Goal: Task Accomplishment & Management: Manage account settings

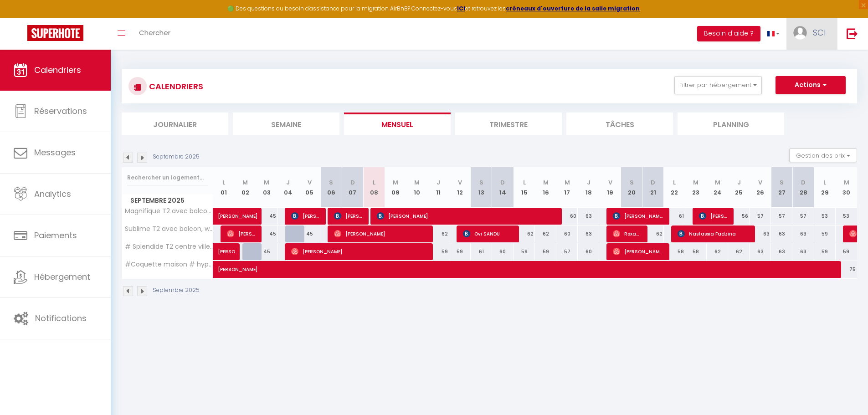
click at [815, 38] on link "SCI" at bounding box center [811, 34] width 51 height 32
click at [800, 82] on link "Équipe" at bounding box center [799, 79] width 67 height 15
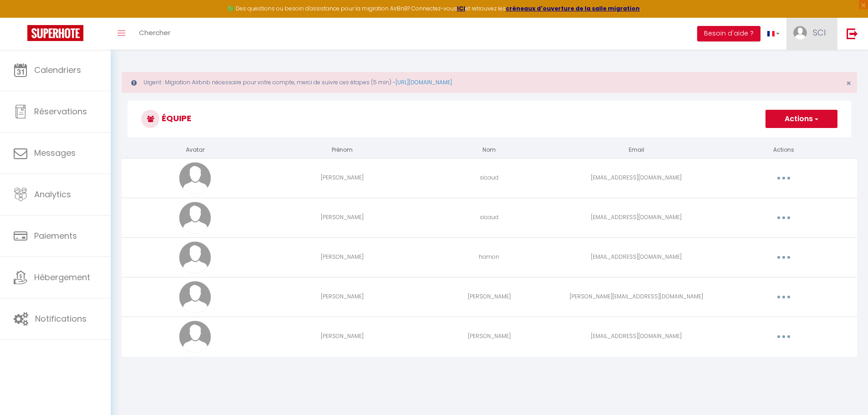
click at [800, 31] on img at bounding box center [800, 33] width 14 height 14
click at [788, 61] on link "Paramètres" at bounding box center [799, 63] width 67 height 15
select select "28"
select select "fr"
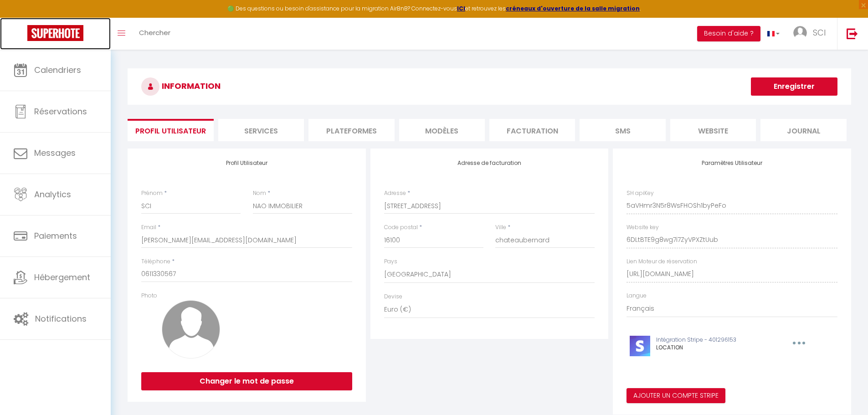
click at [55, 29] on img at bounding box center [55, 33] width 56 height 16
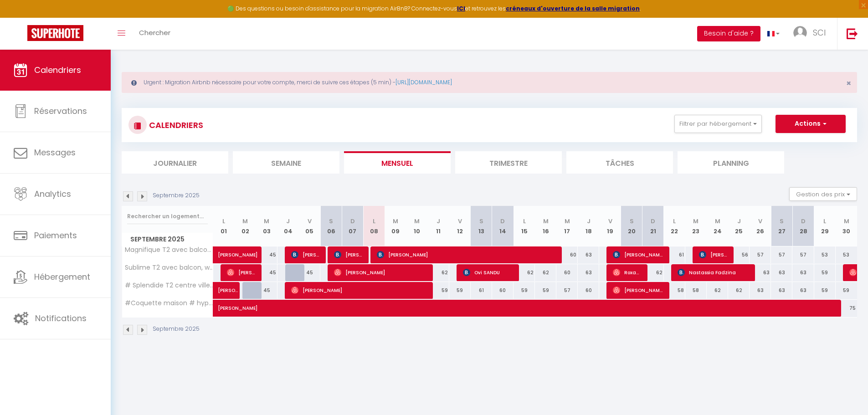
click at [750, 36] on button "Besoin d'aide ?" at bounding box center [728, 33] width 63 height 15
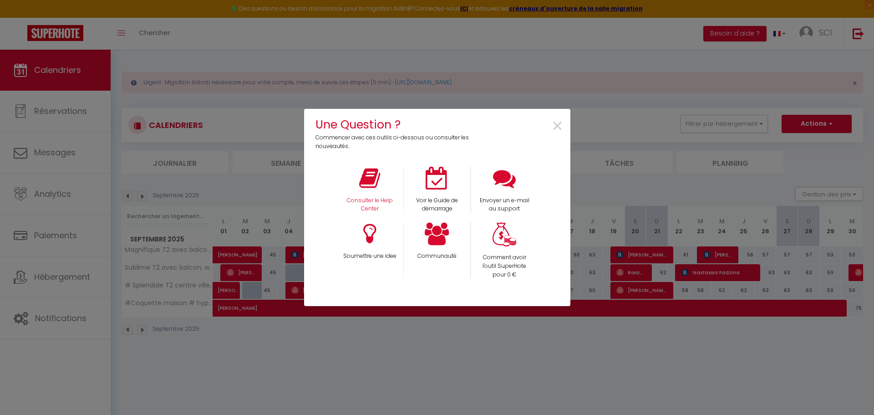
click at [347, 186] on div "Consulter le Help Center" at bounding box center [369, 190] width 67 height 47
drag, startPoint x: 551, startPoint y: 182, endPoint x: 511, endPoint y: 186, distance: 39.4
click at [551, 182] on div "Consulter le Help Center Voir le Guide de démarrage Envoyer un e-mail au support" at bounding box center [436, 190] width 269 height 47
click at [510, 186] on icon at bounding box center [504, 178] width 23 height 23
click at [561, 129] on span "×" at bounding box center [558, 126] width 12 height 29
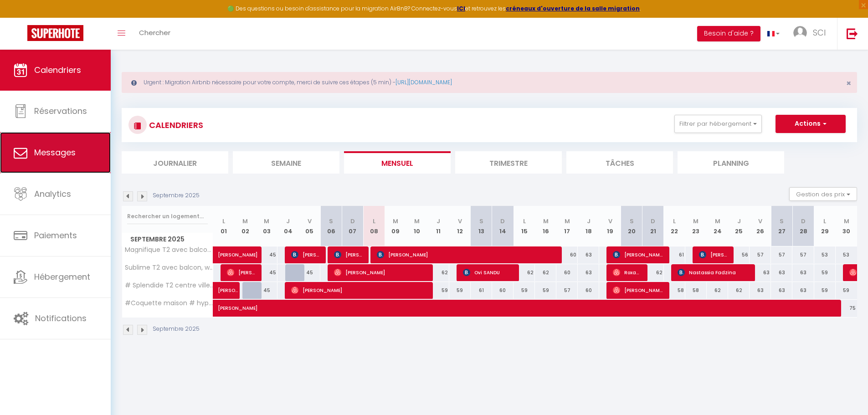
click at [45, 163] on link "Messages" at bounding box center [55, 152] width 111 height 41
select select "message"
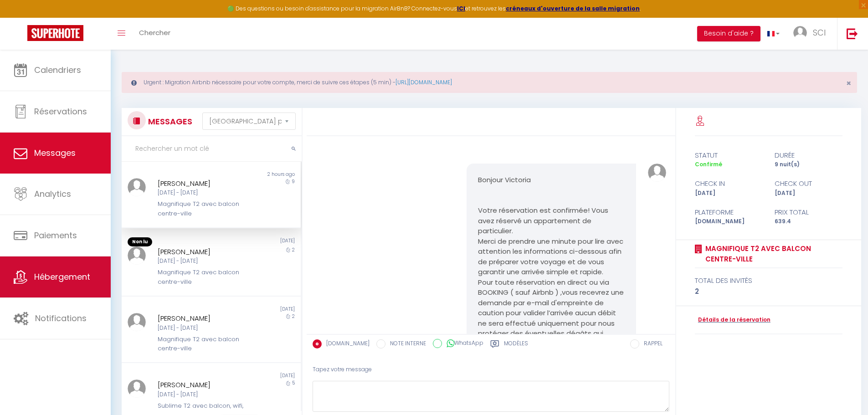
scroll to position [2369, 0]
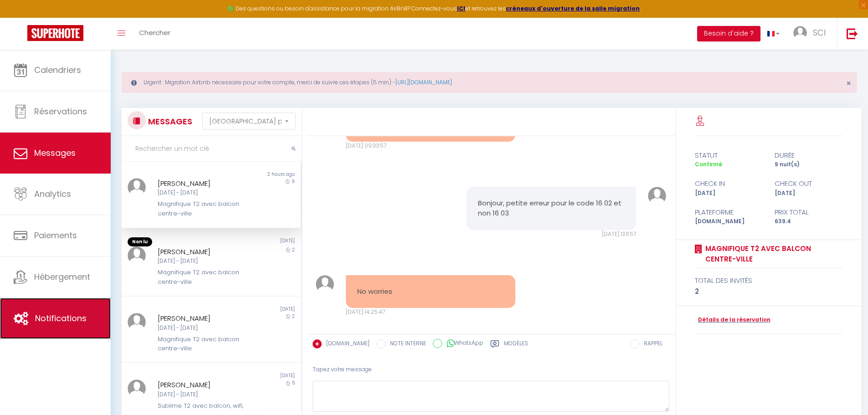
click at [52, 319] on span "Notifications" at bounding box center [60, 317] width 51 height 11
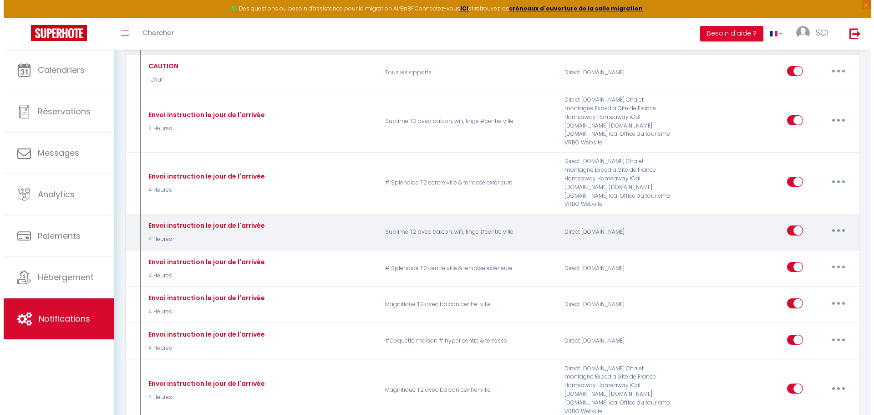
scroll to position [364, 0]
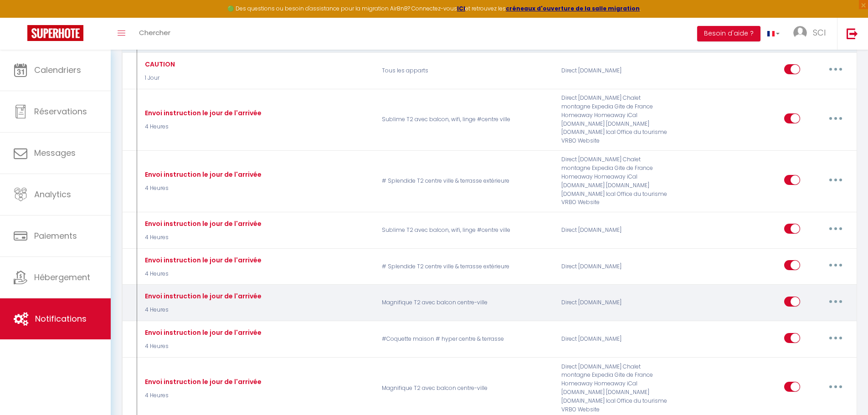
click at [834, 300] on icon "button" at bounding box center [835, 301] width 3 height 3
click at [804, 314] on link "Editer" at bounding box center [811, 321] width 67 height 15
type input "Envoi instruction le jour de l'arrivée"
select select "4 Heures"
select select "if_deposit_is_paid"
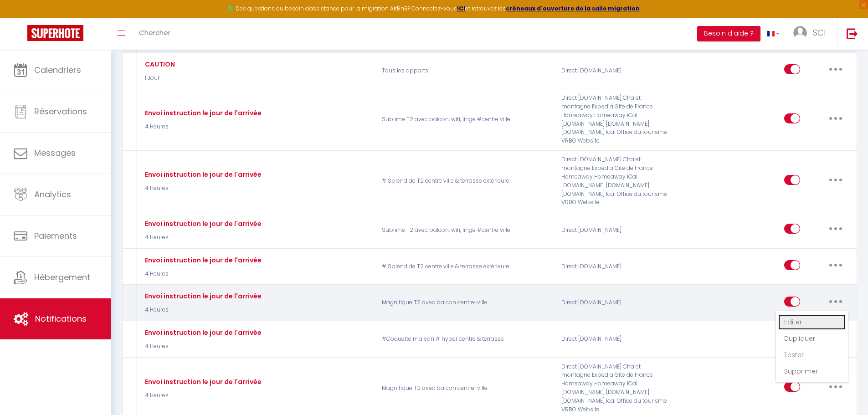
checkbox input "true"
checkbox input "false"
radio input "true"
type input "Les accès pour votre arrivée à [RENTAL:NAME][GUEST:FIRST_NAME]"
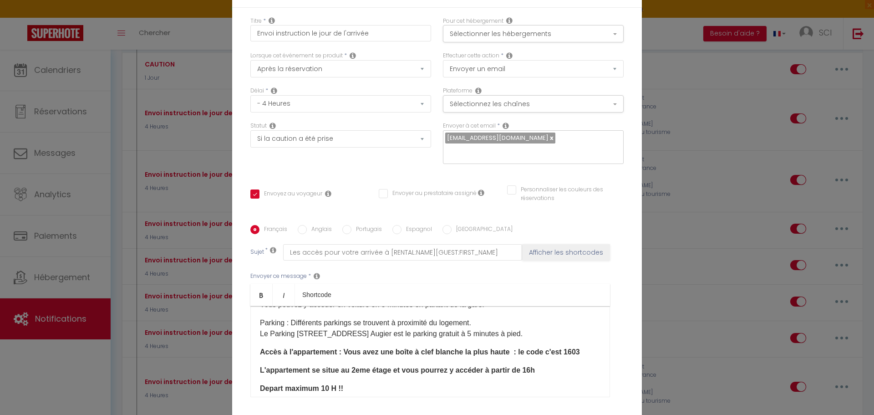
scroll to position [91, 0]
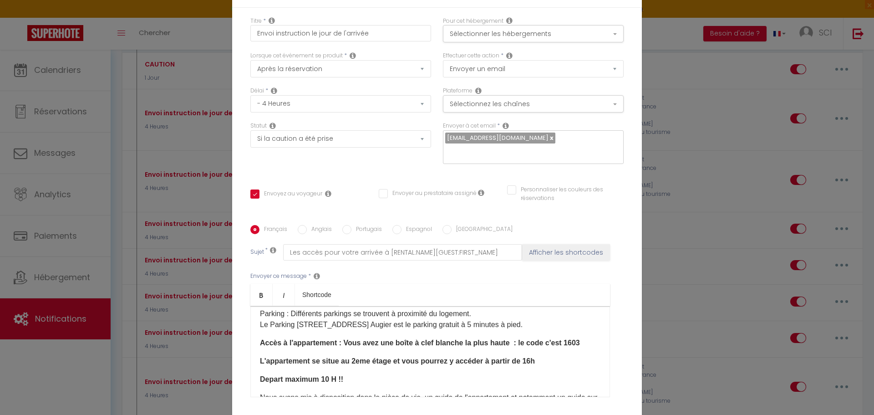
click at [575, 342] on strong "Accès à l'appartement : Vous avez une boîte à clef blanche la plus haute : le c…" at bounding box center [420, 343] width 320 height 8
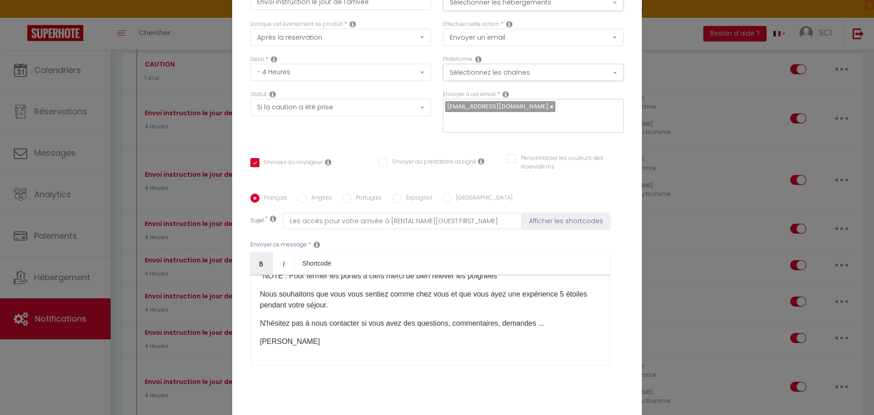
scroll to position [79, 0]
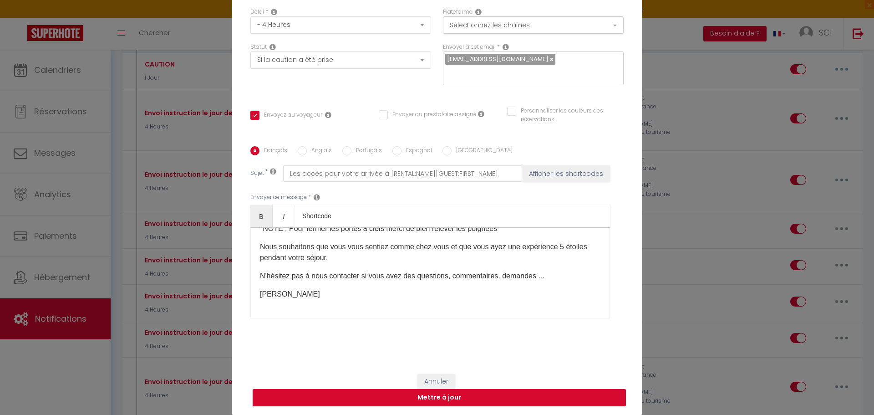
click at [466, 394] on button "Mettre à jour" at bounding box center [439, 397] width 373 height 17
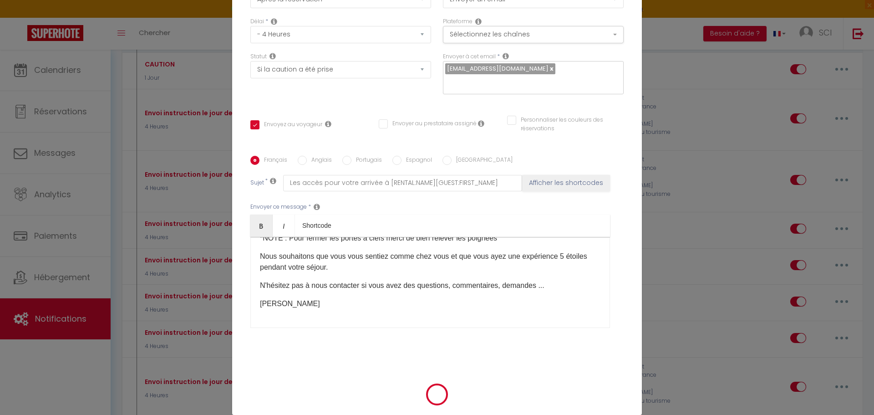
checkbox input "true"
checkbox input "false"
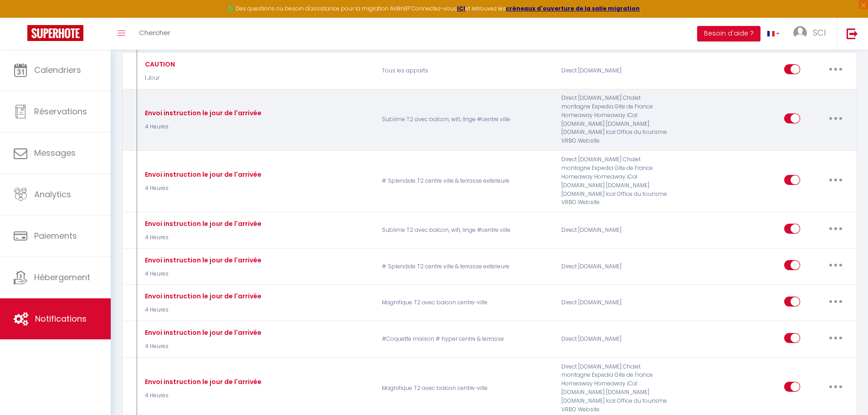
click at [837, 111] on button "button" at bounding box center [835, 118] width 26 height 15
click at [812, 137] on link "Editer" at bounding box center [811, 138] width 67 height 15
type input "Envoi instruction le jour de l'arrivée"
select select "4 Heures"
select select "if_booking_is_paid"
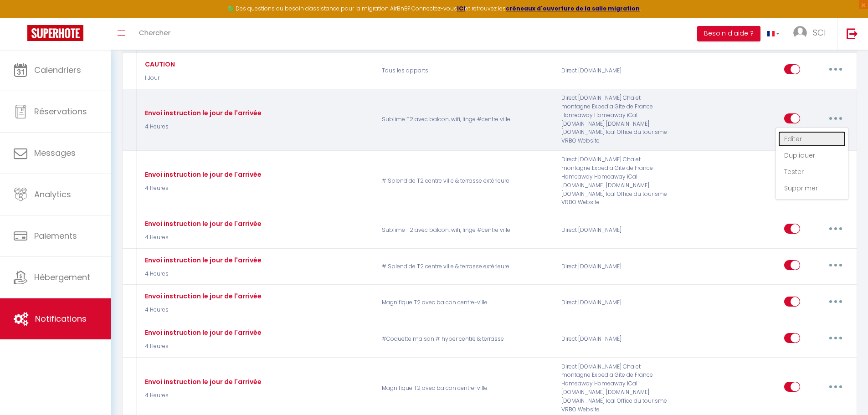
checkbox input "true"
checkbox input "false"
radio input "true"
type input "Les accès pour votre arrivée à [RENTAL:NAME][GUEST:FIRST_NAME]"
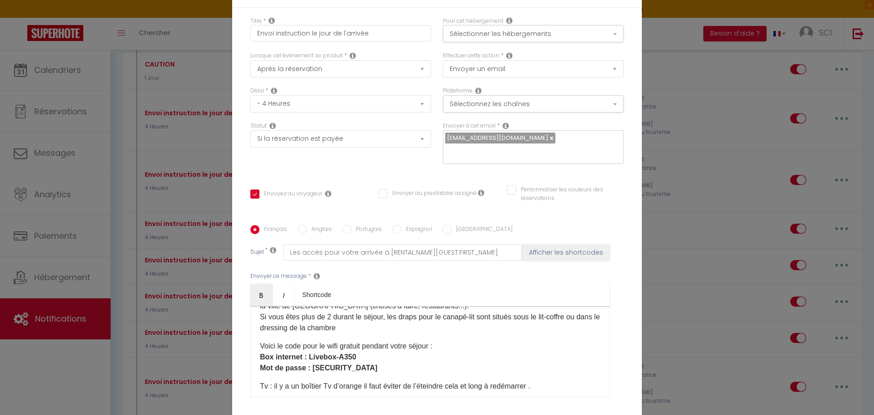
scroll to position [81, 0]
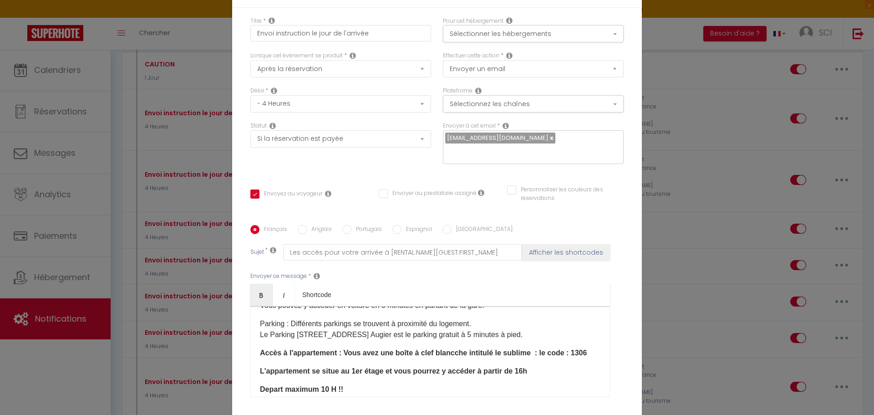
click at [710, 135] on div "Modifier la notification × Titre * Envoi instruction le jour de l'arrivée Pour …" at bounding box center [437, 207] width 874 height 415
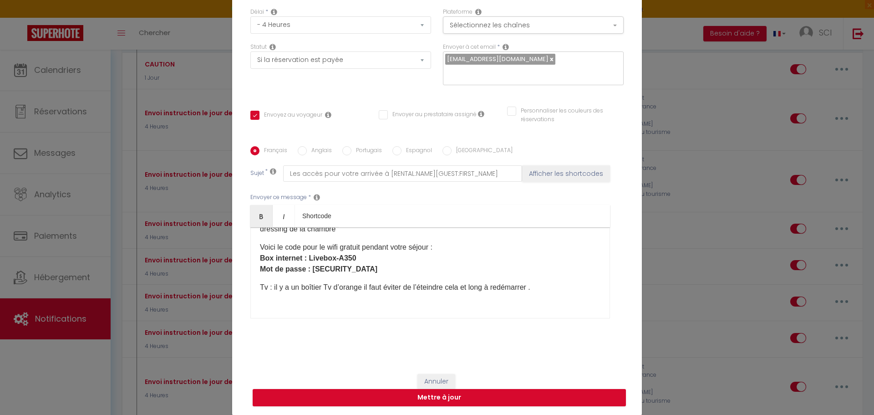
scroll to position [309, 0]
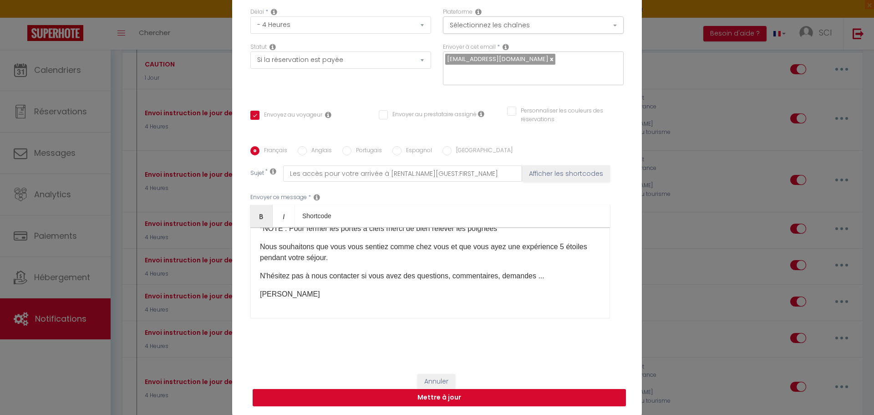
click at [475, 398] on button "Mettre à jour" at bounding box center [439, 397] width 373 height 17
checkbox input "true"
checkbox input "false"
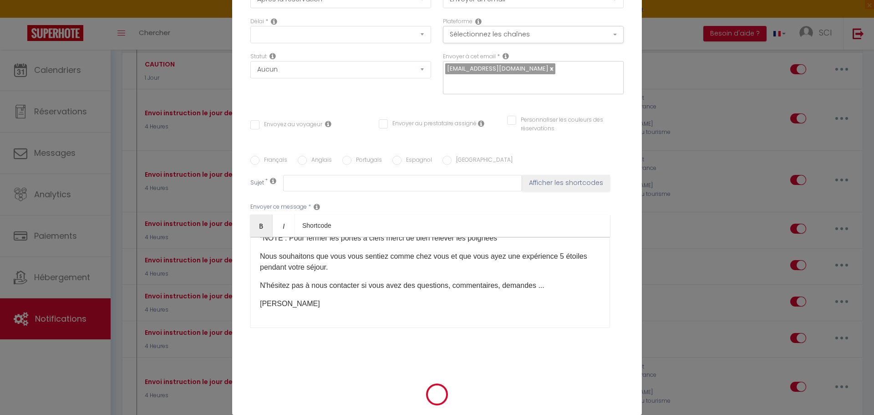
scroll to position [0, 0]
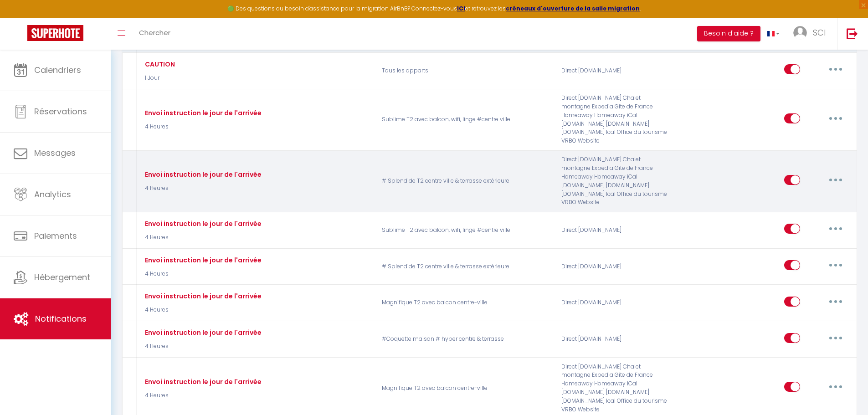
click at [837, 173] on button "button" at bounding box center [835, 180] width 26 height 15
click at [816, 193] on link "Editer" at bounding box center [811, 200] width 67 height 15
type input "Envoi instruction le jour de l'arrivée"
select select "4 Heures"
select select "if_booking_is_paid"
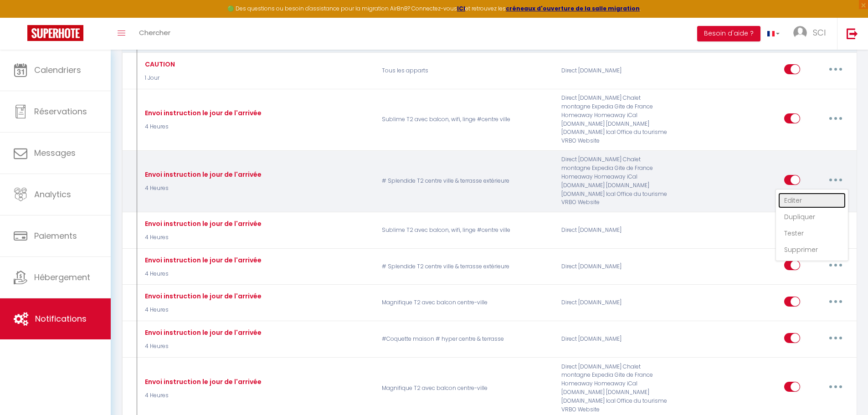
checkbox input "true"
checkbox input "false"
radio input "true"
type input "Les accès pour votre arrivée à [RENTAL:NAME][GUEST:FIRST_NAME]"
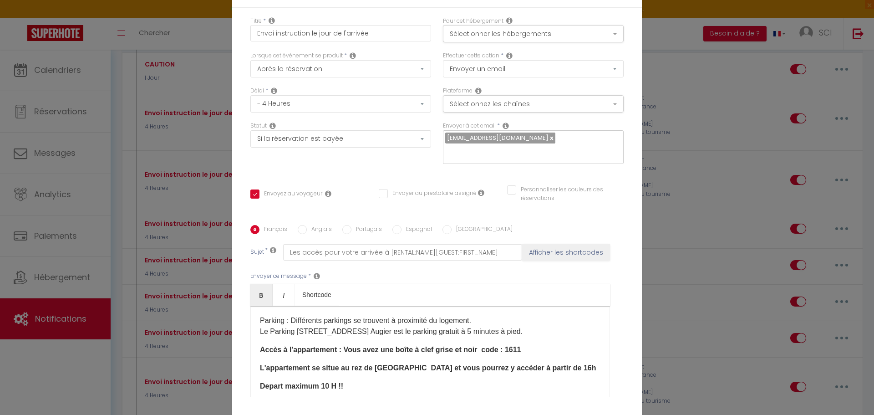
scroll to position [81, 0]
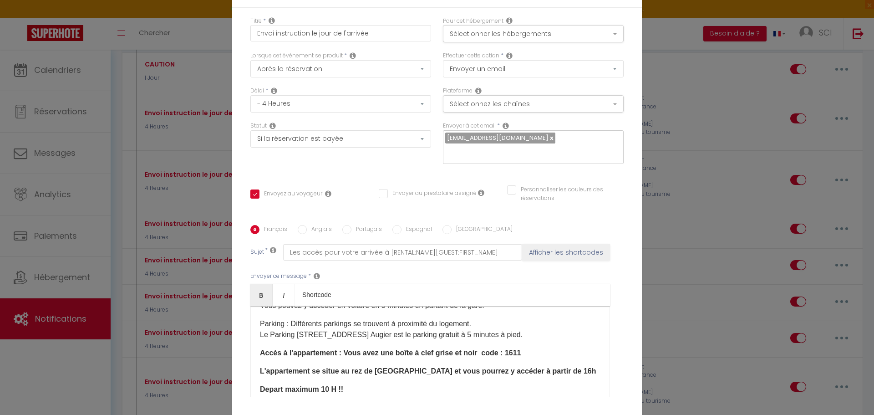
click at [683, 301] on div "Modifier la notification × Titre * Envoi instruction le jour de l'arrivée Pour …" at bounding box center [437, 207] width 874 height 415
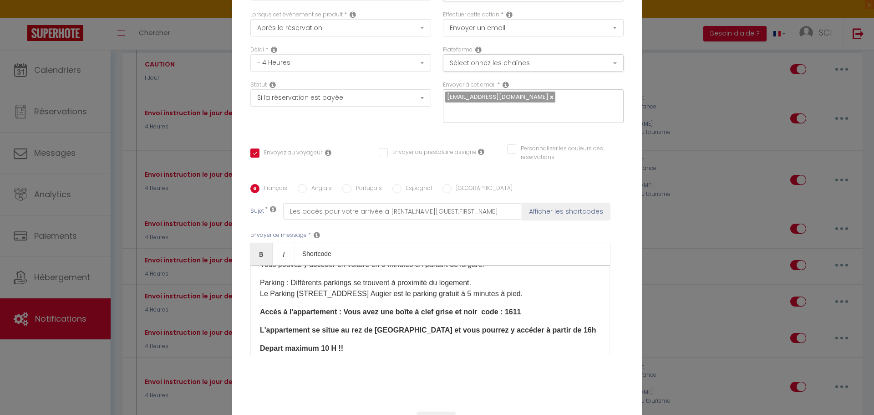
scroll to position [79, 0]
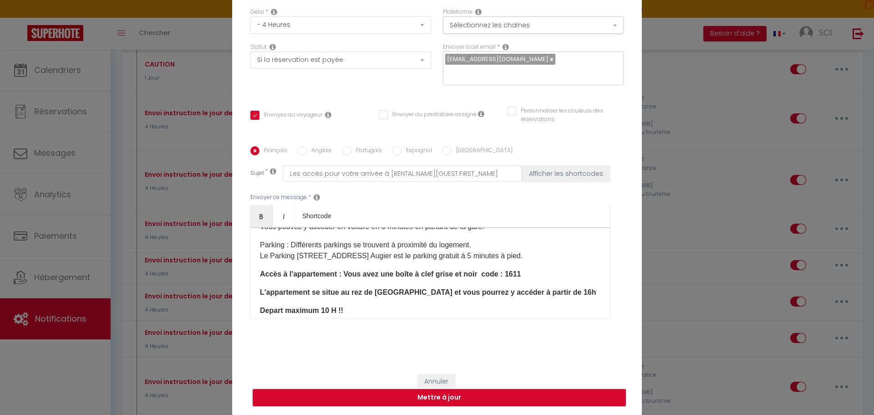
click at [448, 403] on button "Mettre à jour" at bounding box center [439, 397] width 373 height 17
checkbox input "true"
checkbox input "false"
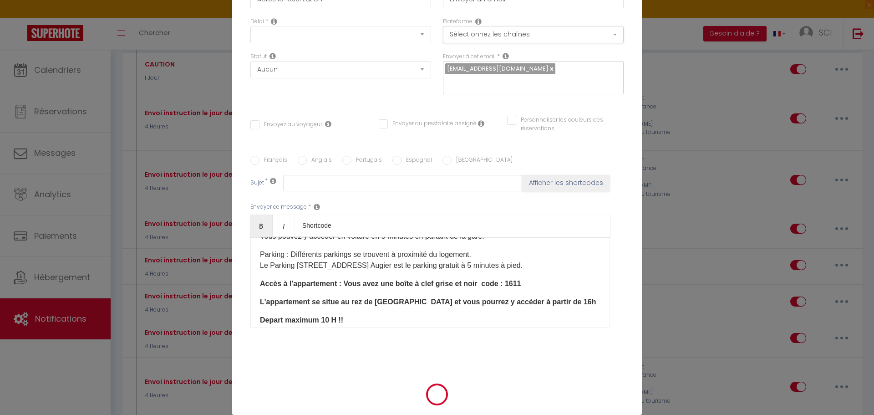
scroll to position [0, 0]
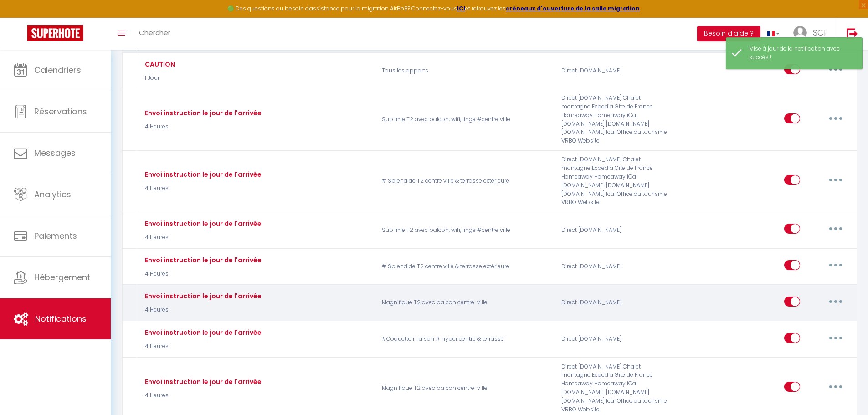
click at [842, 294] on button "button" at bounding box center [835, 301] width 26 height 15
click at [798, 314] on link "Editer" at bounding box center [811, 321] width 67 height 15
type input "Envoi instruction le jour de l'arrivée"
select select "4 Heures"
select select "if_deposit_is_paid"
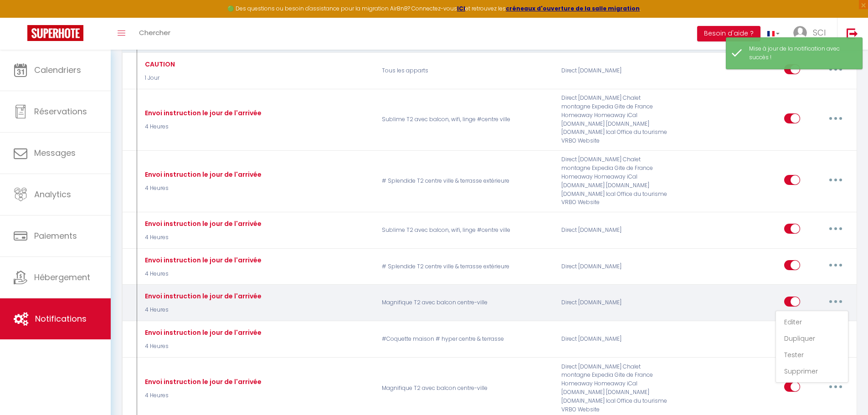
checkbox input "true"
checkbox input "false"
radio input "true"
type input "Les accès pour votre arrivée à [RENTAL:NAME][GUEST:FIRST_NAME]"
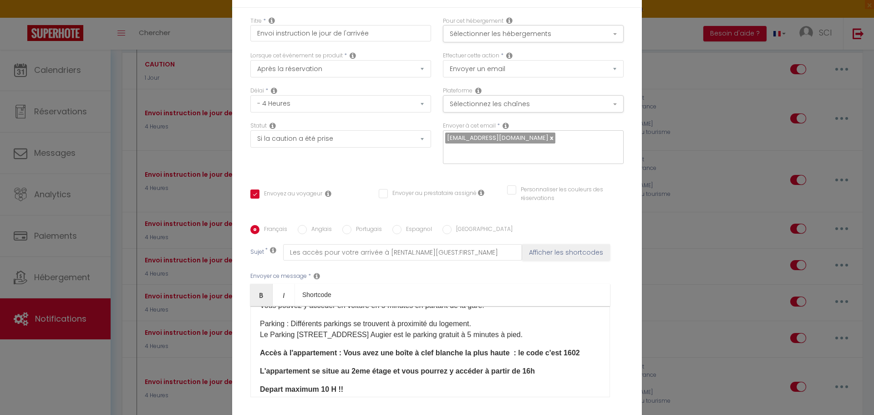
checkbox input "true"
checkbox input "false"
select select "1"
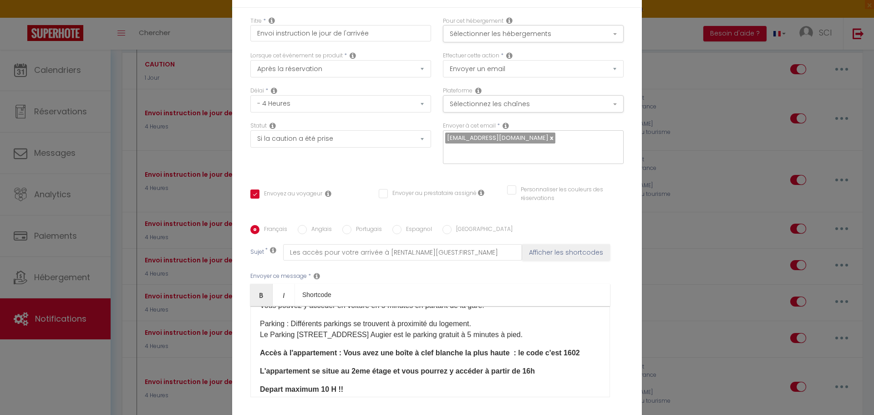
select select
checkbox input "false"
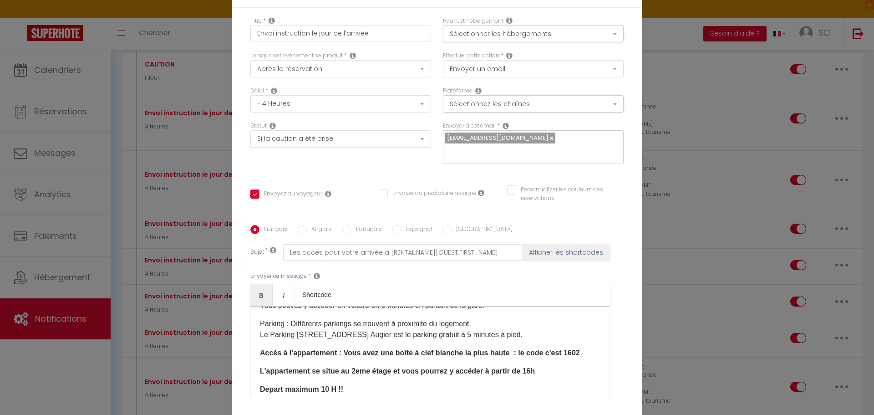
radio input "false"
select select
checkbox input "false"
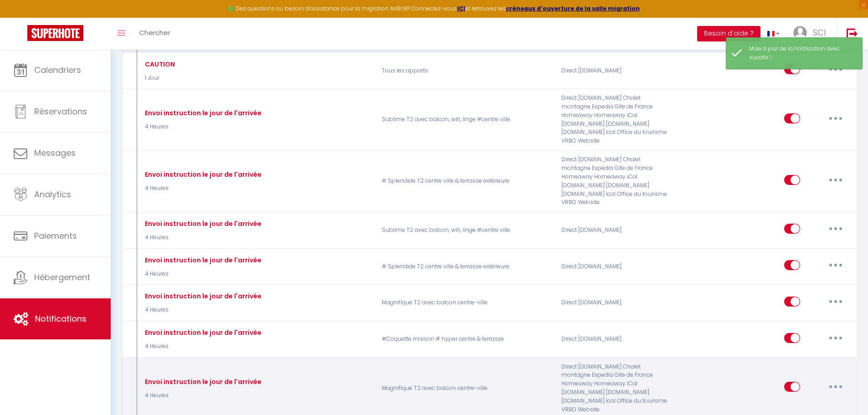
click at [831, 379] on button "button" at bounding box center [835, 386] width 26 height 15
click at [803, 400] on link "Editer" at bounding box center [811, 407] width 67 height 15
type input "Envoi instruction le jour de l'arrivée"
select select "4 Heures"
select select "if_booking_is_paid"
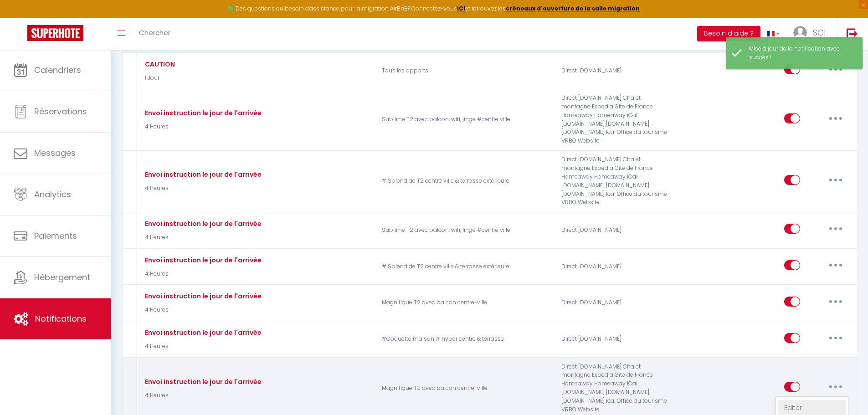
checkbox input "true"
checkbox input "false"
radio input "true"
type input "Les accès pour votre arrivée à [RENTAL:NAME][GUEST:FIRST_NAME]"
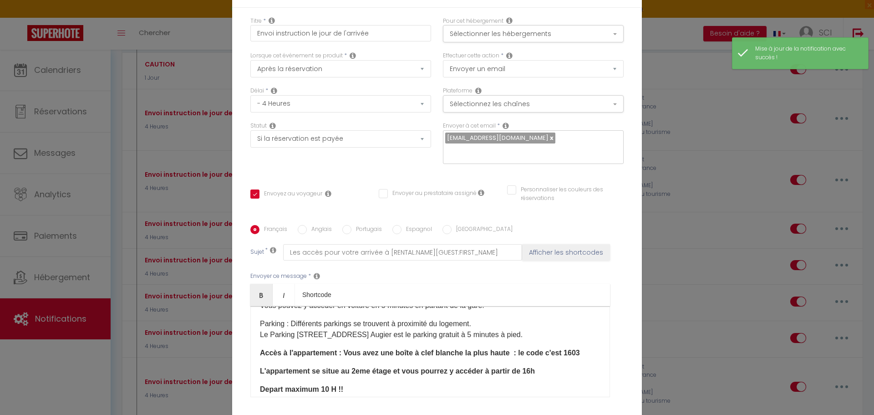
click at [575, 347] on p "Accès à l'appartement : Vous avez une boîte à clef blanche la plus haute : le c…" at bounding box center [430, 352] width 341 height 11
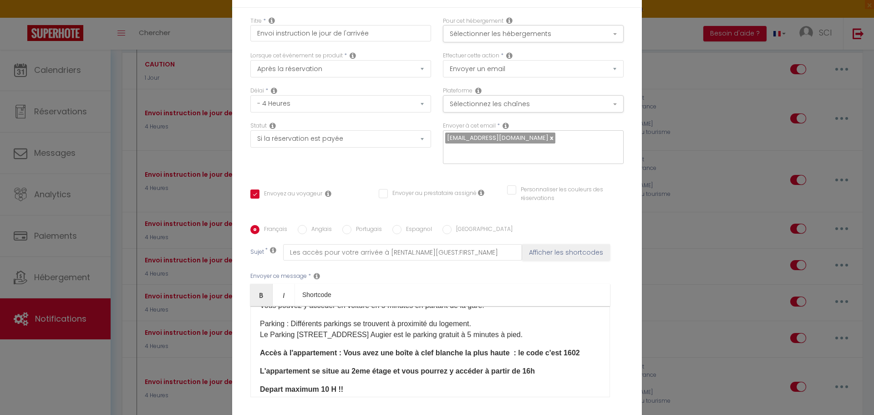
checkbox input "true"
checkbox input "false"
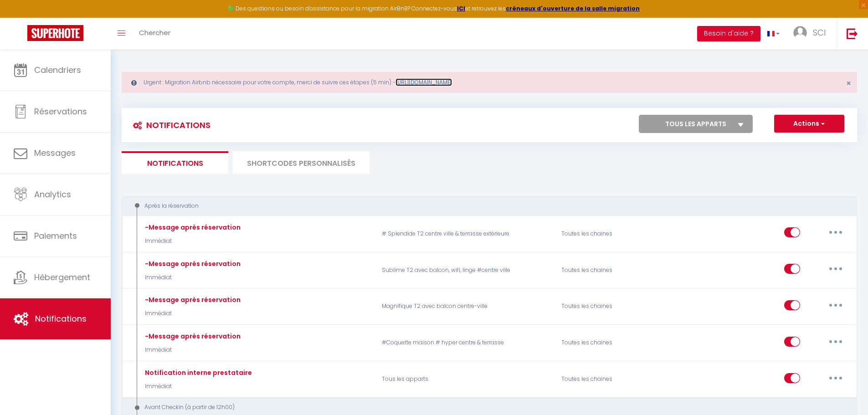
click at [443, 82] on link "[URL][DOMAIN_NAME]" at bounding box center [423, 82] width 56 height 8
